Goal: Entertainment & Leisure: Browse casually

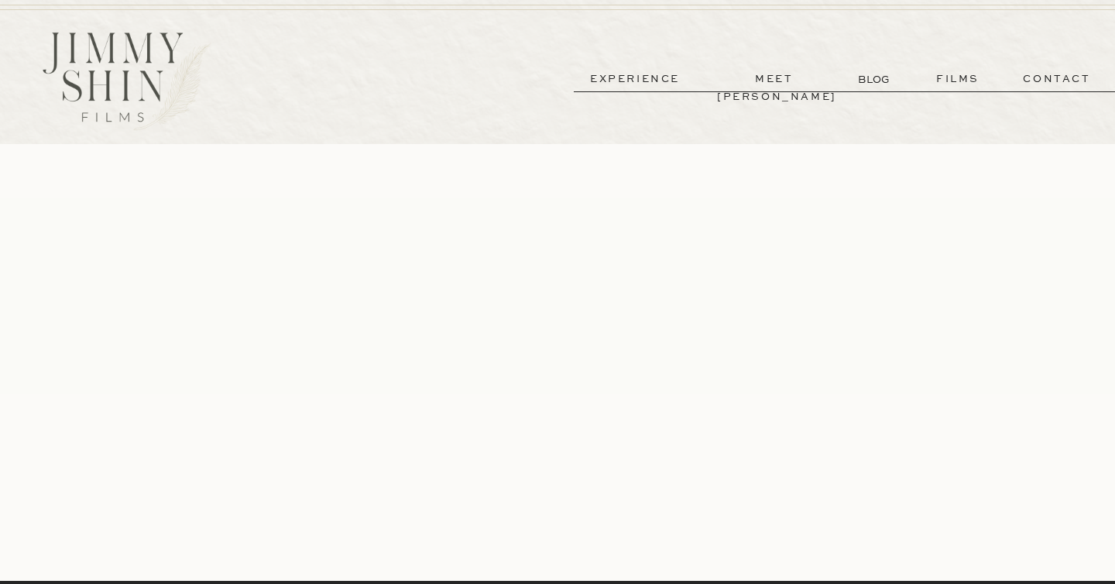
click at [653, 74] on p "experience" at bounding box center [634, 79] width 115 height 18
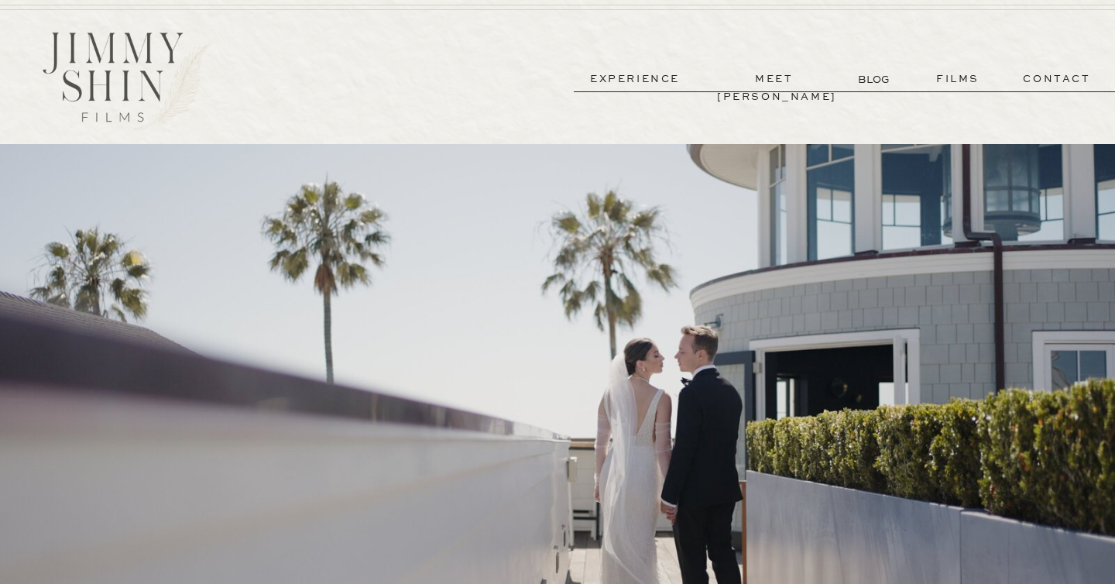
click at [775, 79] on p "meet [PERSON_NAME]" at bounding box center [774, 79] width 115 height 18
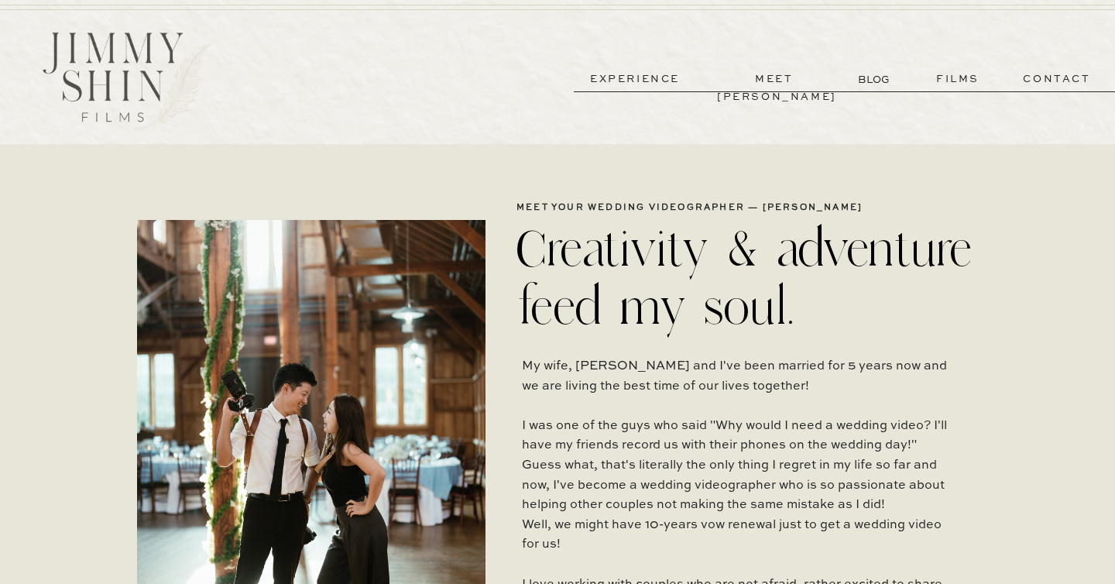
click at [958, 75] on p "films" at bounding box center [958, 79] width 76 height 18
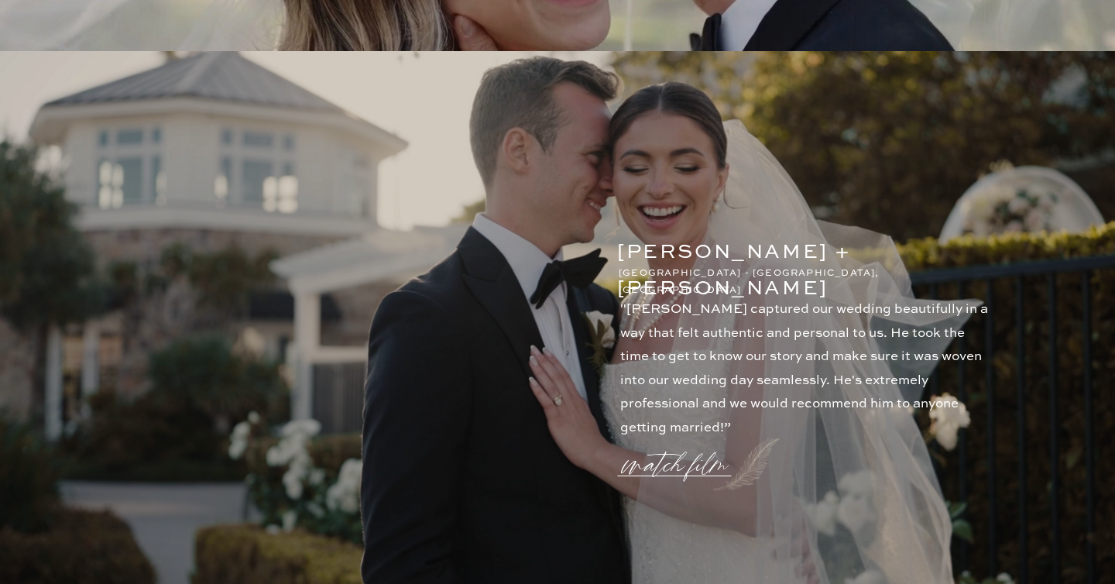
scroll to position [2044, 0]
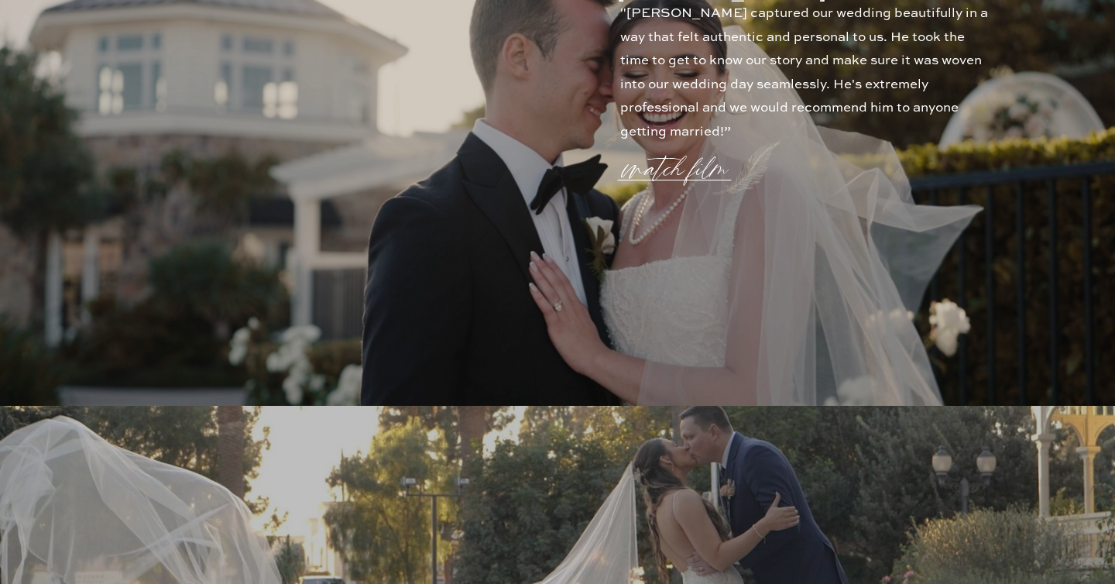
scroll to position [2335, 0]
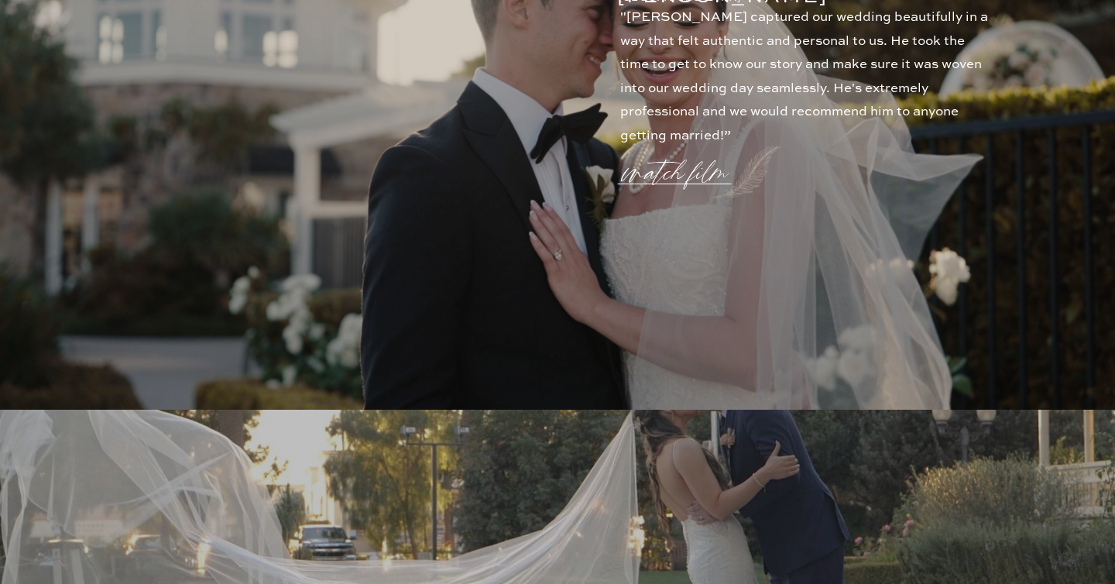
click at [684, 152] on p "watch film" at bounding box center [679, 163] width 111 height 59
click at [927, 98] on icon at bounding box center [928, 95] width 56 height 62
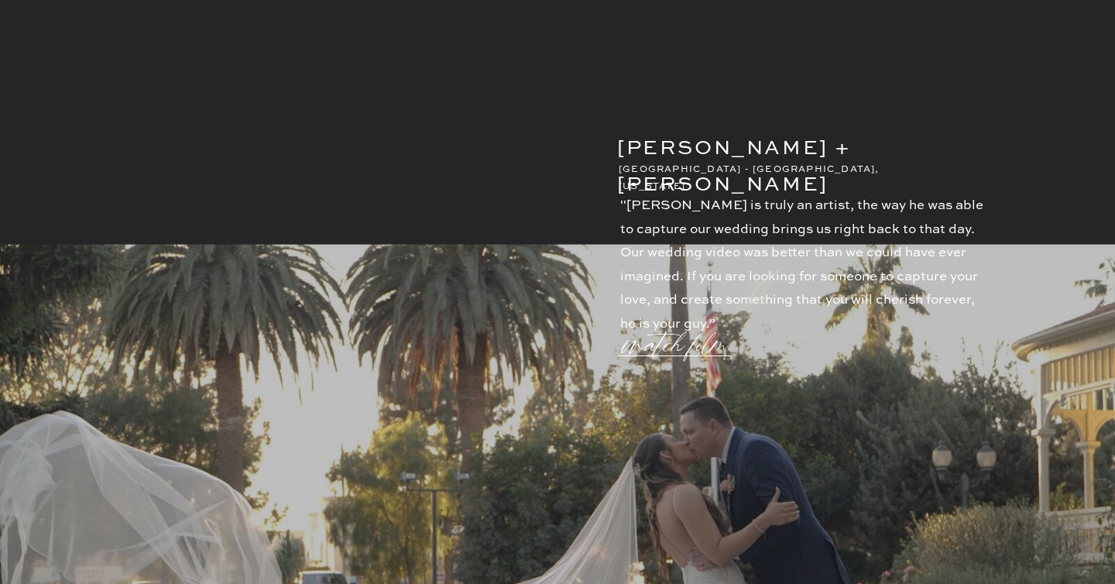
scroll to position [2644, 0]
